Goal: Submit feedback/report problem

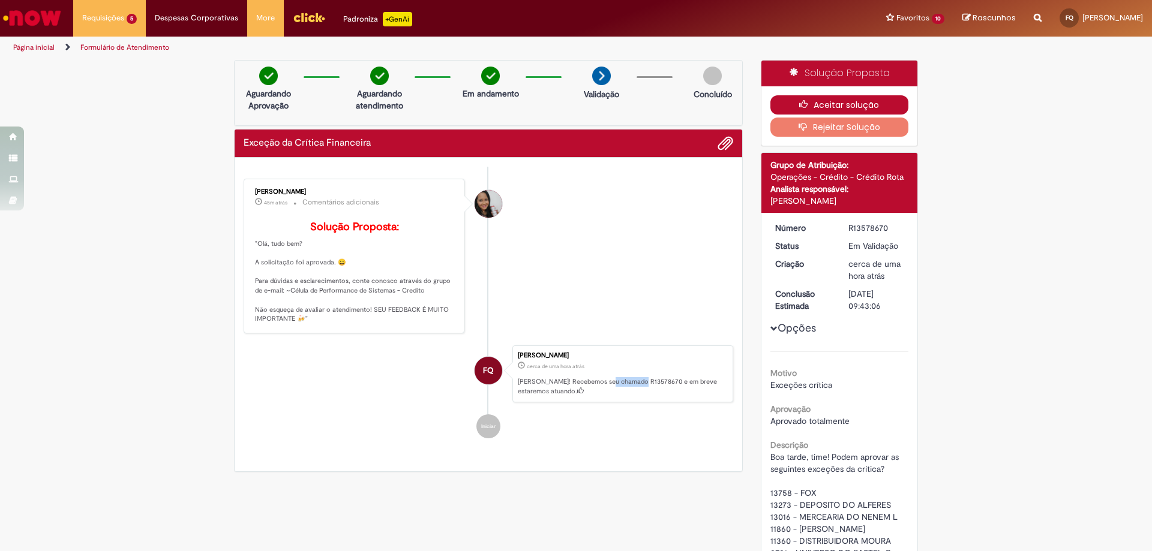
click at [781, 103] on button "Aceitar solução" at bounding box center [839, 104] width 139 height 19
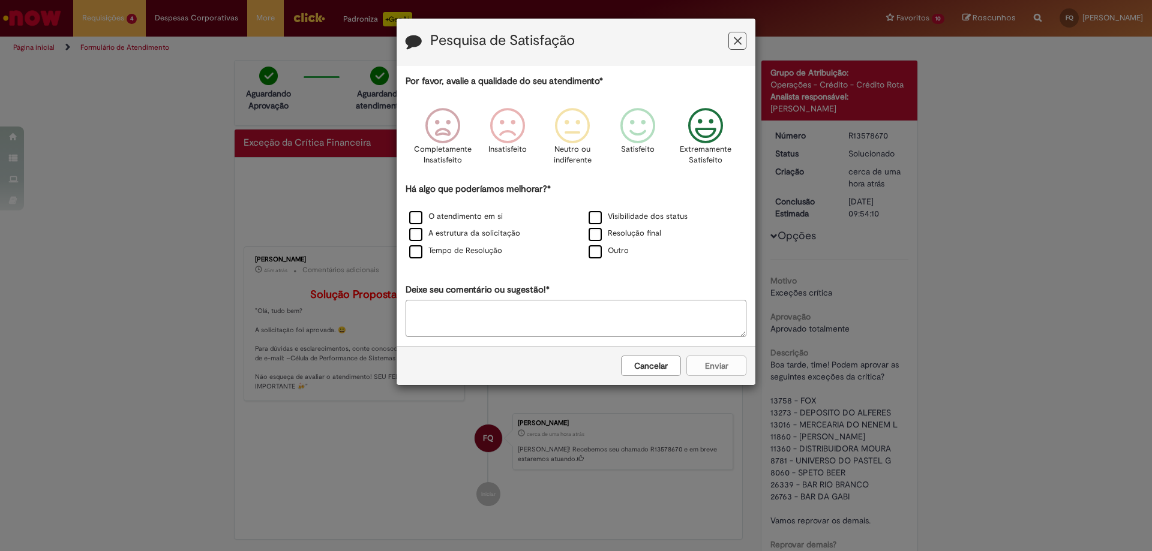
click at [700, 142] on icon "Feedback" at bounding box center [705, 126] width 45 height 36
click at [648, 238] on label "Resolução final" at bounding box center [624, 233] width 73 height 11
click at [642, 216] on label "Visibilidade dos status" at bounding box center [637, 216] width 99 height 11
click at [597, 235] on label "Resolução final" at bounding box center [624, 233] width 73 height 11
click at [460, 251] on label "Tempo de Resolução" at bounding box center [455, 250] width 93 height 11
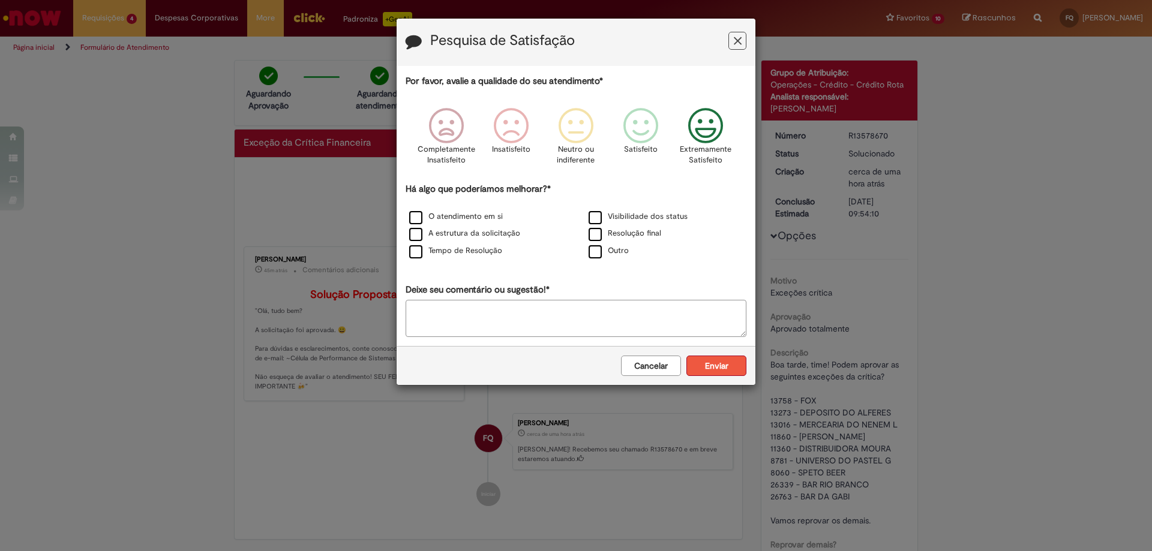
click at [729, 368] on button "Enviar" at bounding box center [716, 366] width 60 height 20
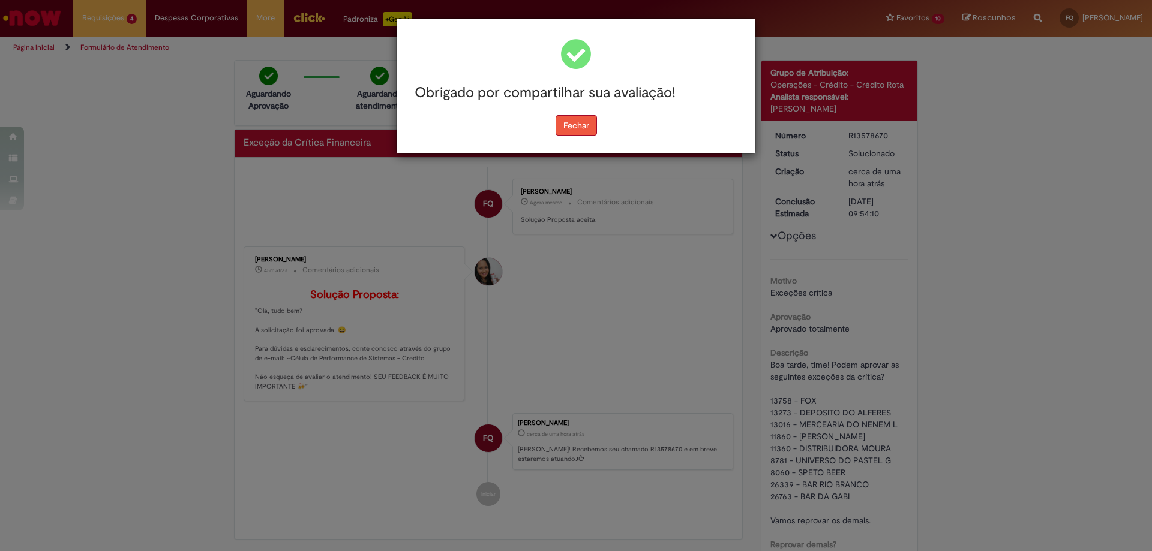
click at [587, 127] on button "Fechar" at bounding box center [575, 125] width 41 height 20
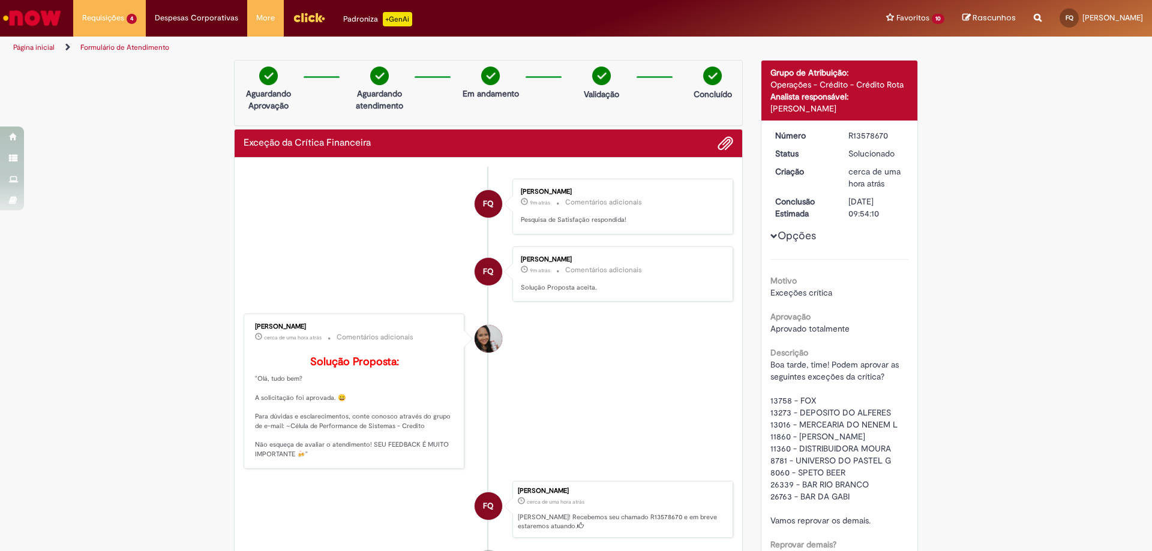
click at [981, 237] on div "Verificar Código de Barras Aguardando Aprovação Aguardando atendimento Em andam…" at bounding box center [576, 373] width 1152 height 626
